Goal: Transaction & Acquisition: Purchase product/service

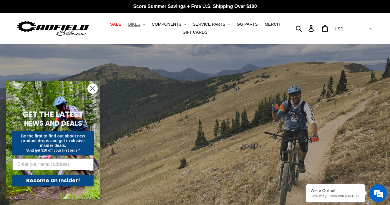
click at [140, 27] on span "BIKES" at bounding box center [134, 24] width 12 height 5
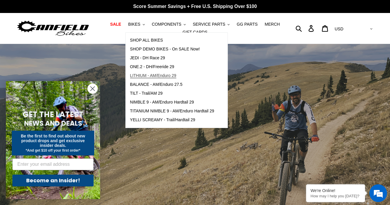
click at [156, 76] on span "LITHIUM - AM/Enduro 29" at bounding box center [153, 75] width 46 height 5
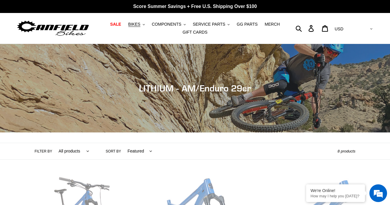
scroll to position [150, 0]
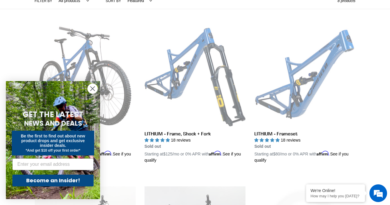
click at [92, 88] on icon "Close dialog" at bounding box center [93, 89] width 4 height 4
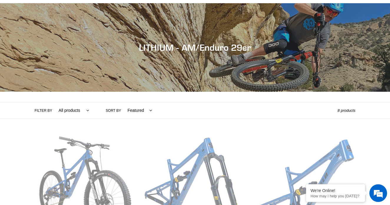
scroll to position [0, 0]
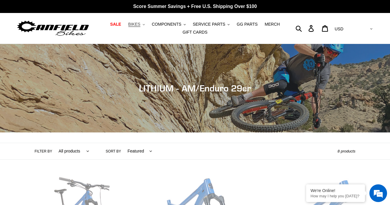
click at [140, 25] on span "BIKES" at bounding box center [134, 24] width 12 height 5
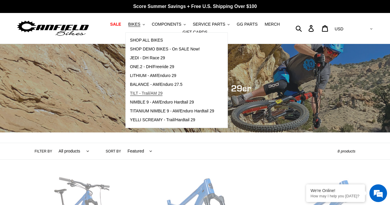
click at [149, 93] on span "TILT - Trail/AM 29" at bounding box center [146, 93] width 33 height 5
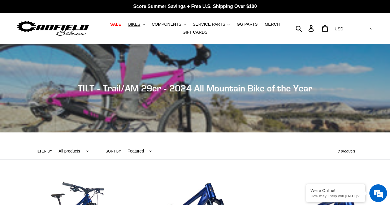
scroll to position [150, 0]
